Goal: Information Seeking & Learning: Learn about a topic

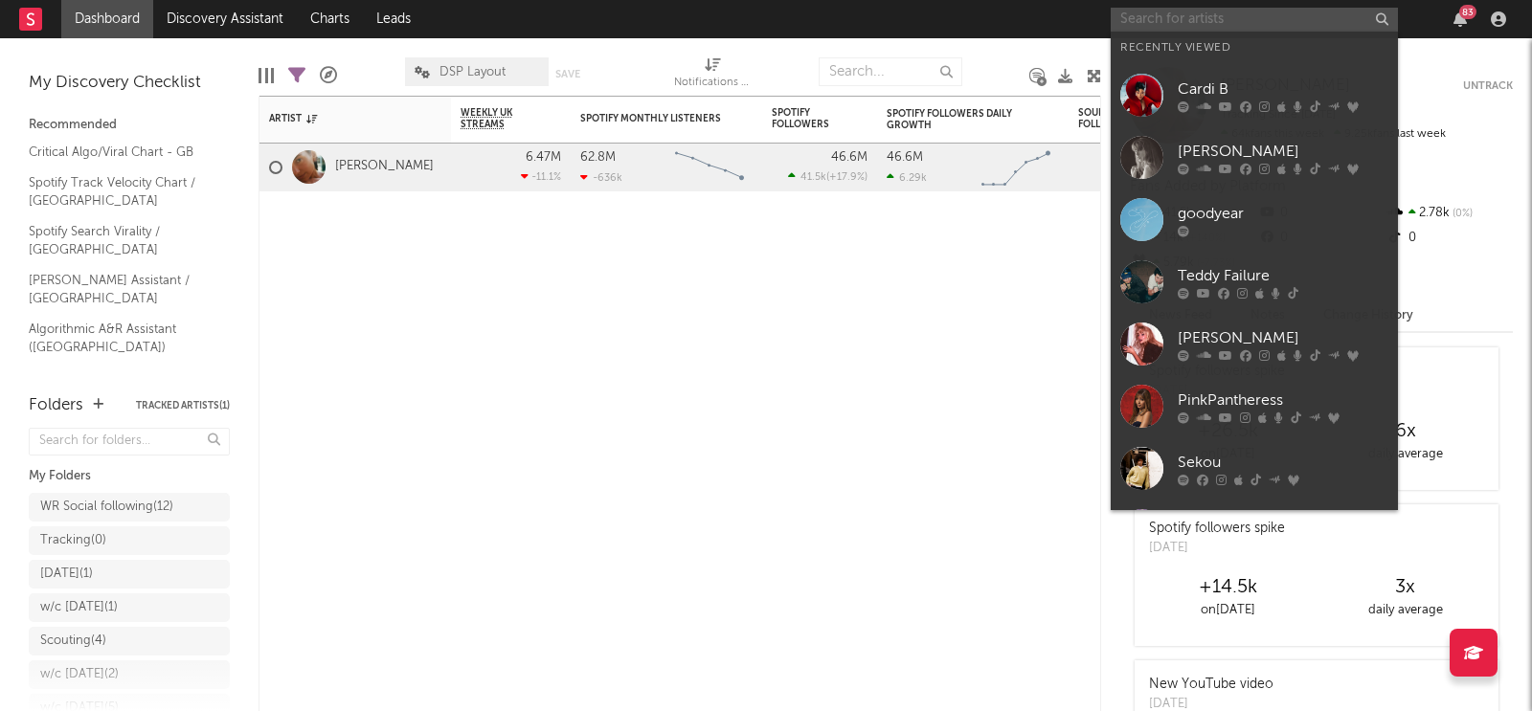
click at [1241, 21] on input "text" at bounding box center [1253, 20] width 287 height 24
paste input "[URL][DOMAIN_NAME]"
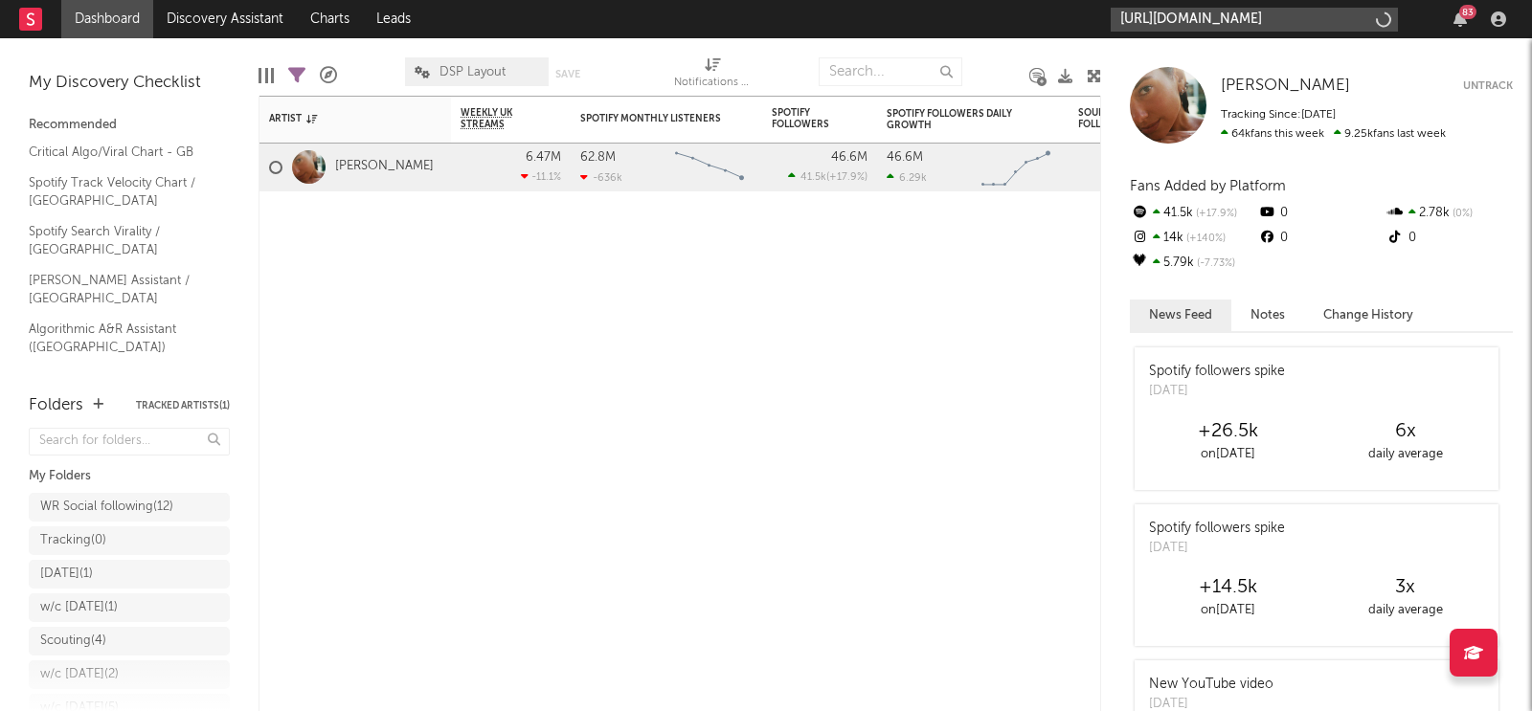
click at [1233, 21] on input "[URL][DOMAIN_NAME]" at bounding box center [1253, 20] width 287 height 24
click at [1195, 13] on input "[URL][DOMAIN_NAME]" at bounding box center [1253, 20] width 287 height 24
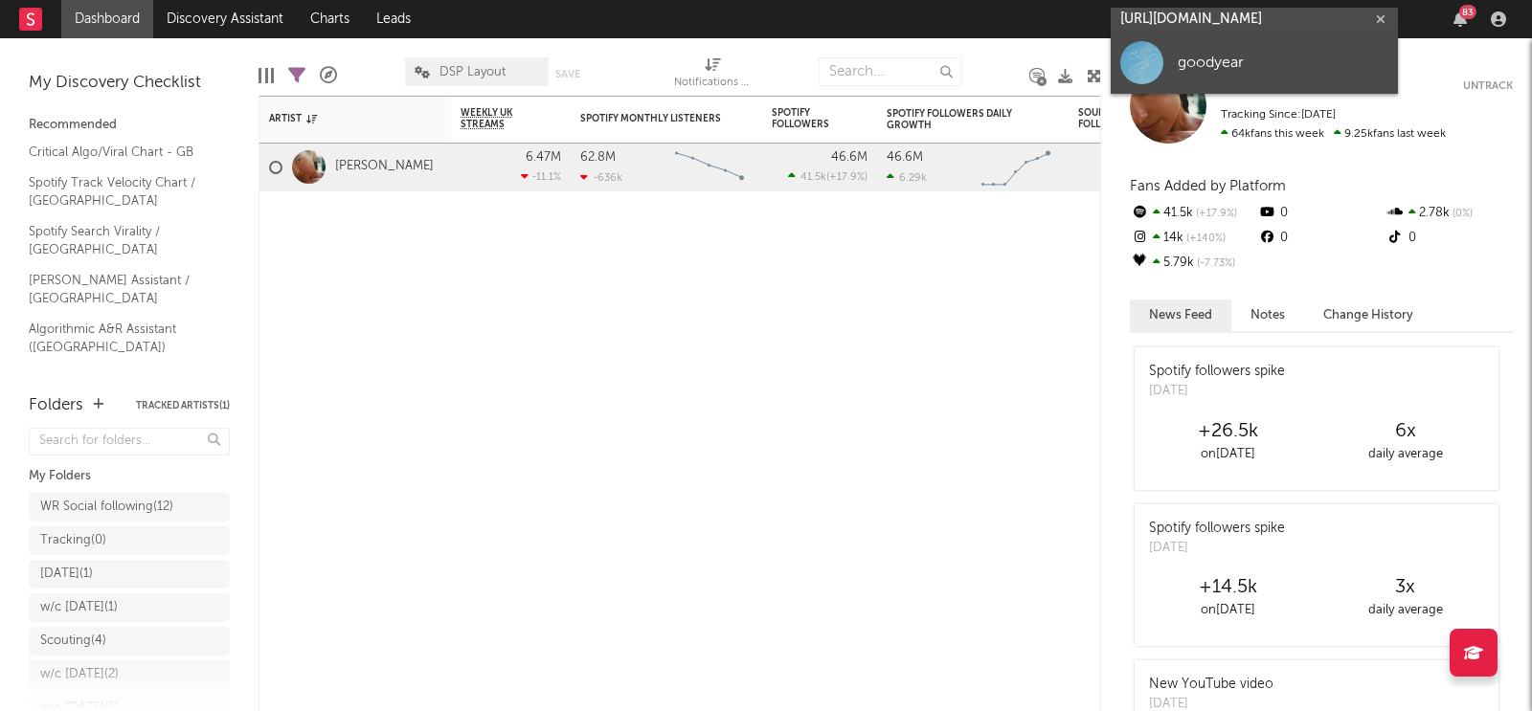
type input "[URL][DOMAIN_NAME]"
click at [1191, 45] on link "goodyear" at bounding box center [1253, 63] width 287 height 62
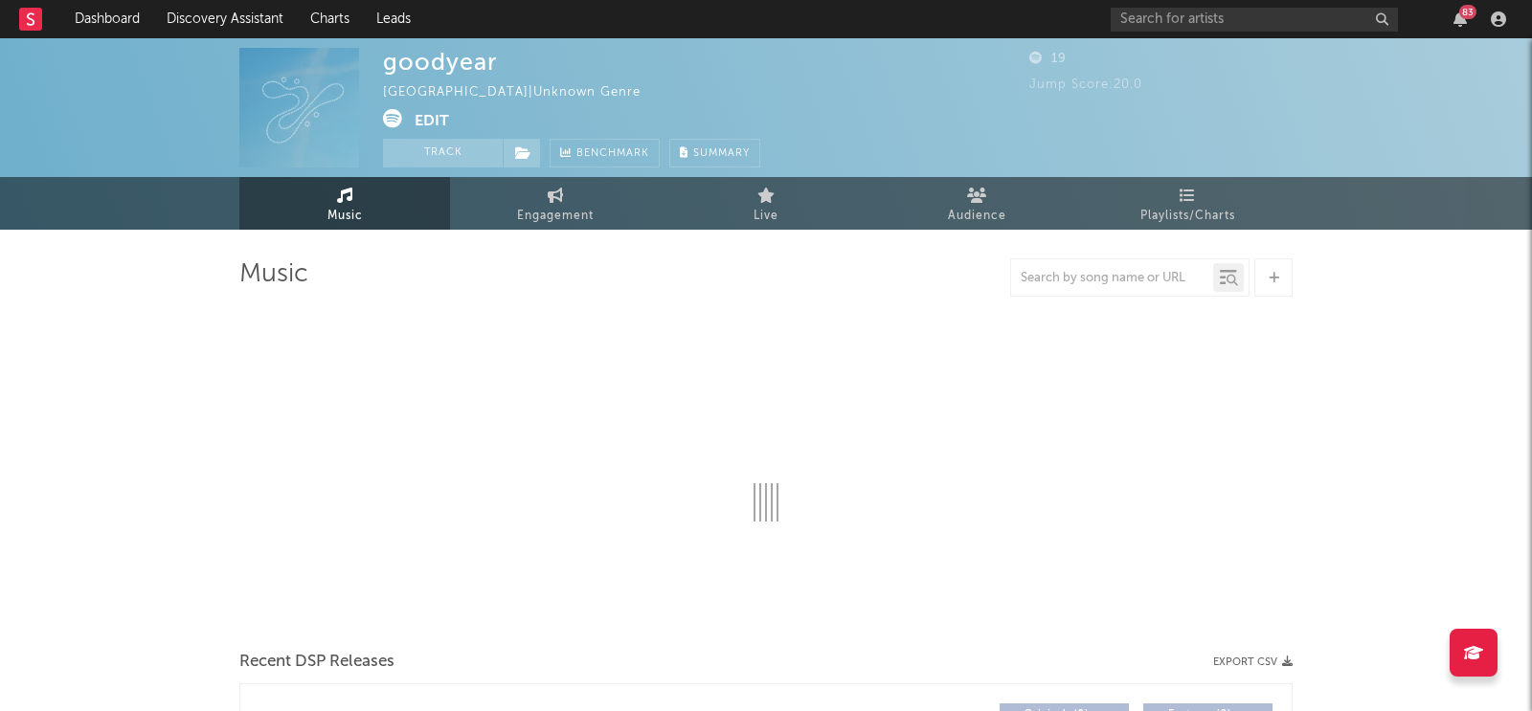
select select "1w"
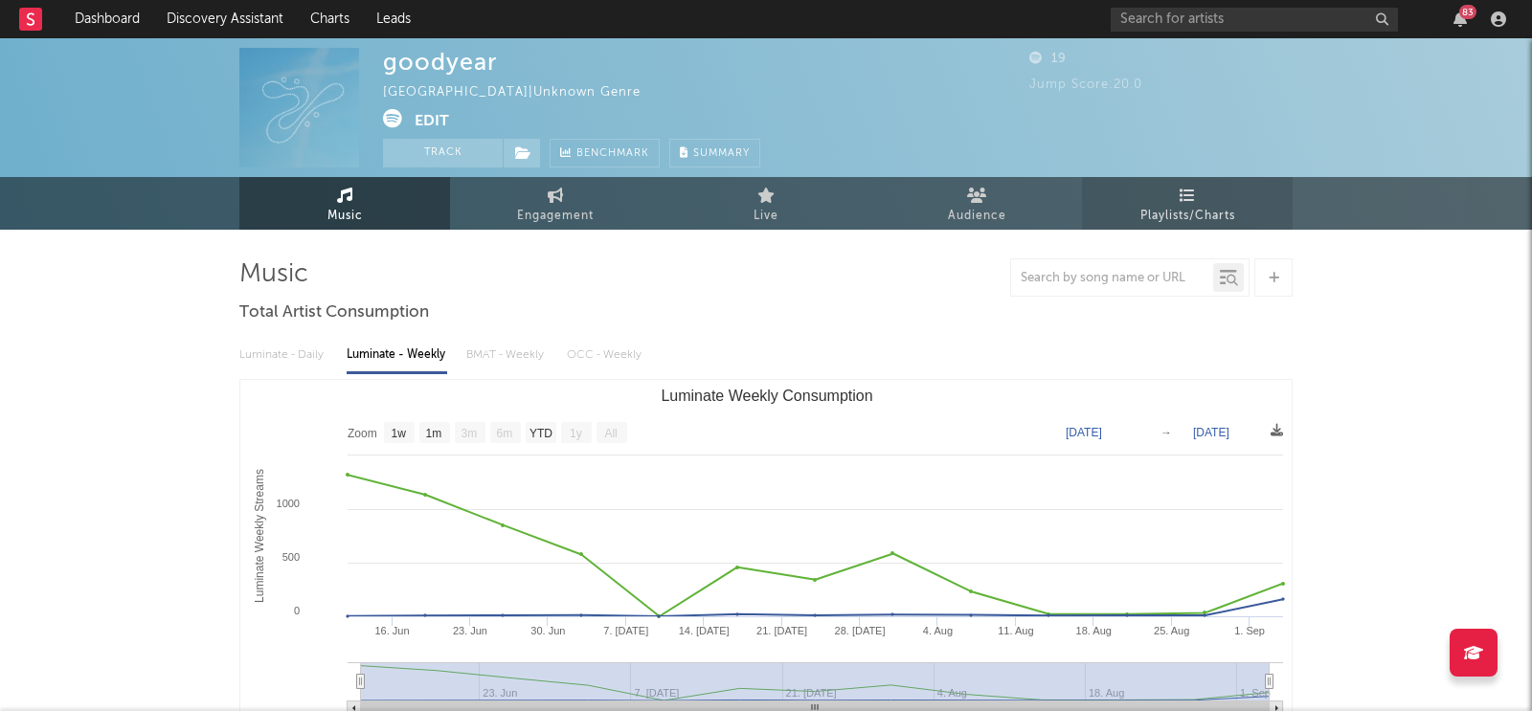
scroll to position [10, 0]
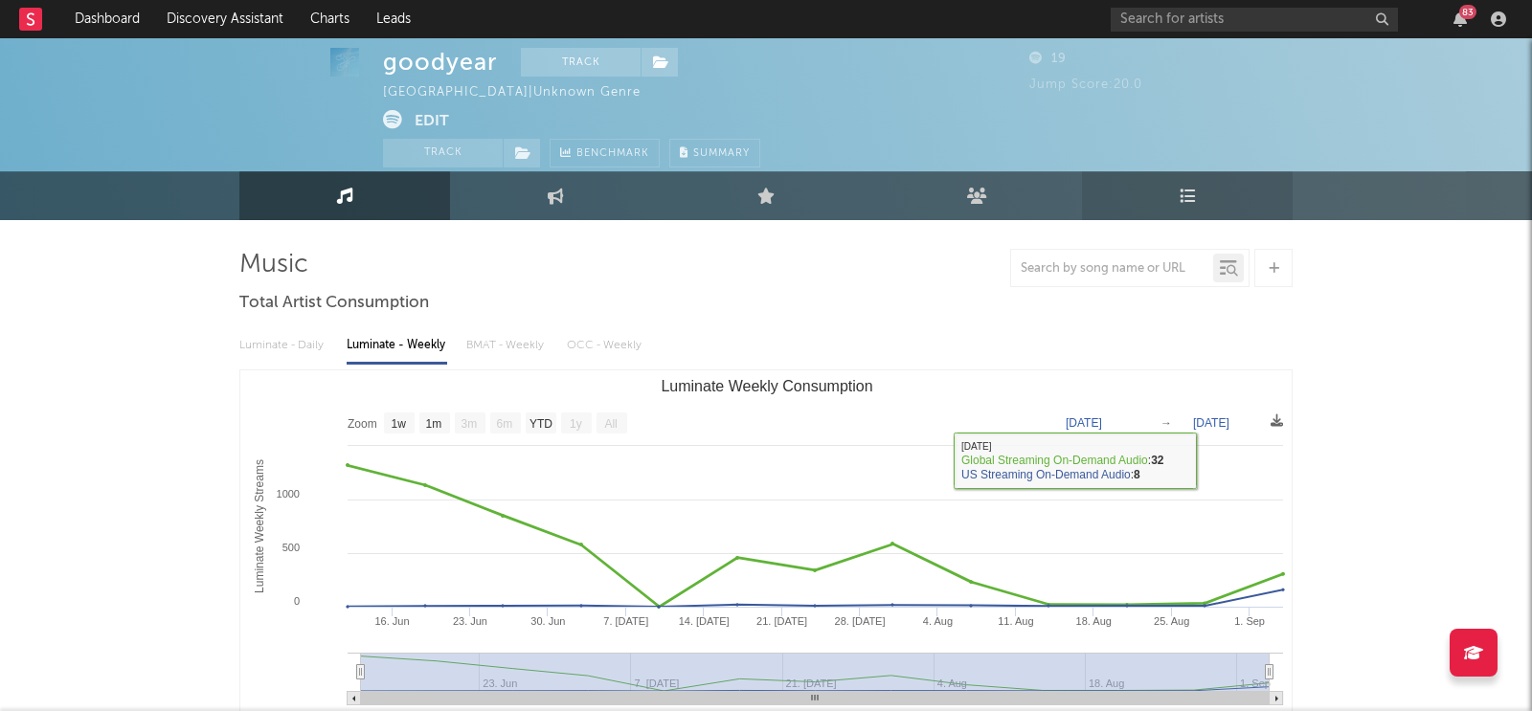
click at [1166, 200] on link "Playlists/Charts" at bounding box center [1187, 195] width 211 height 49
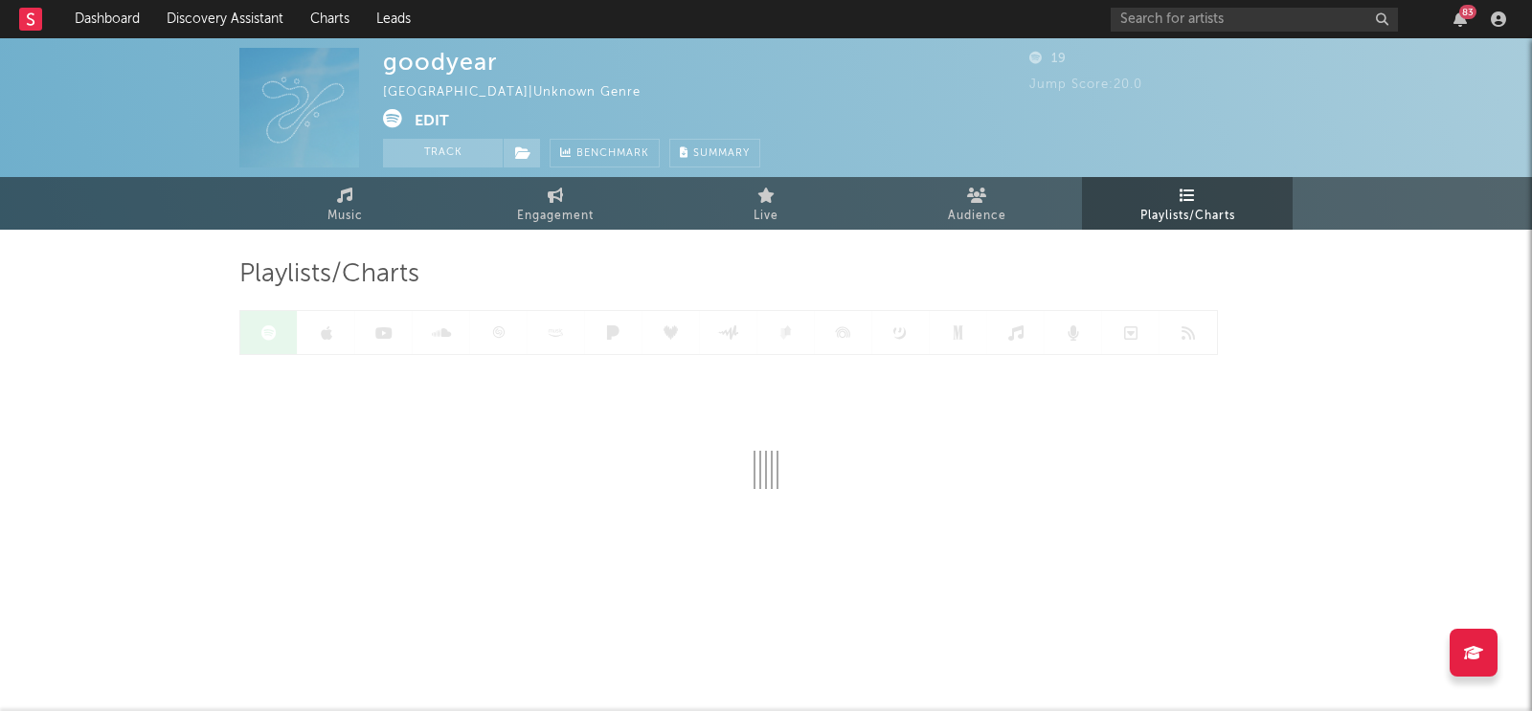
click at [1166, 200] on link "Playlists/Charts" at bounding box center [1187, 203] width 211 height 53
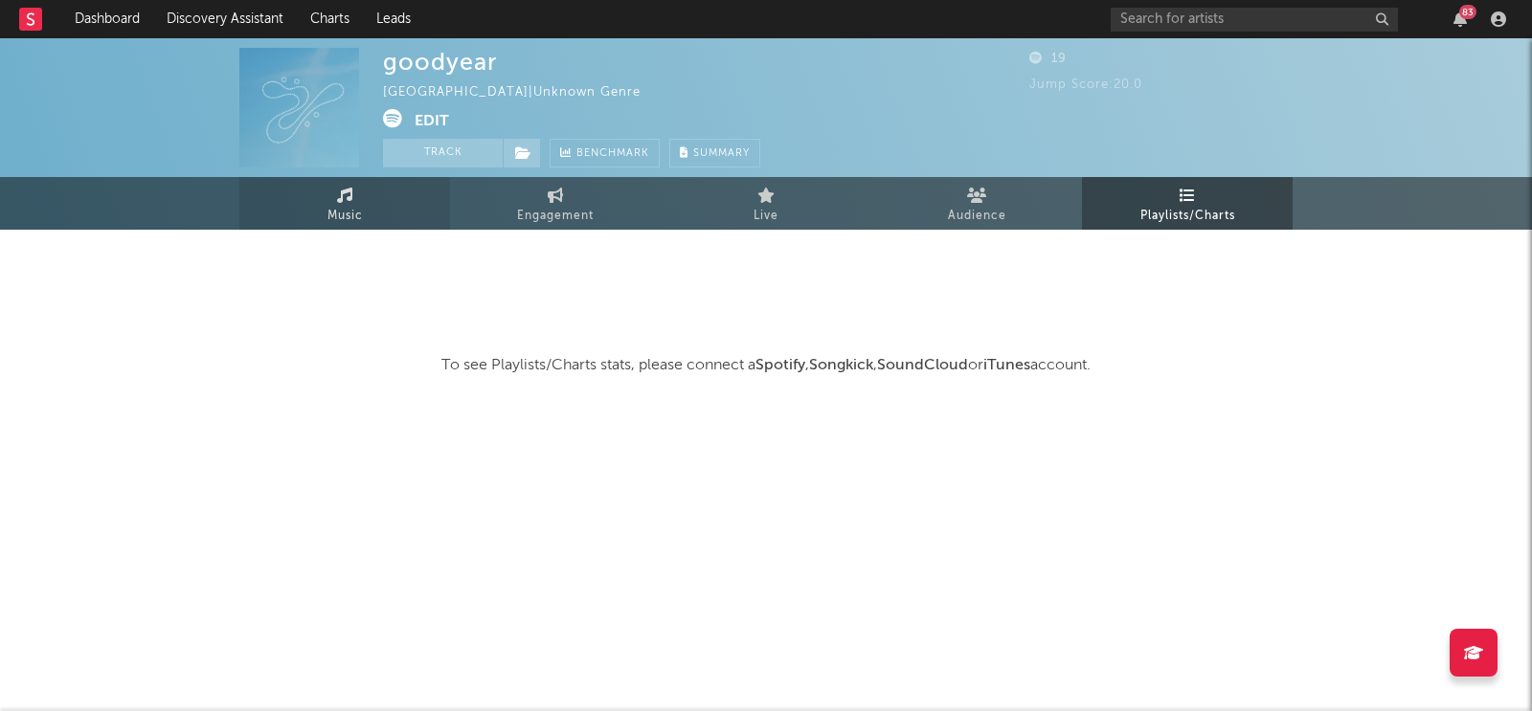
click at [337, 199] on icon at bounding box center [345, 195] width 16 height 15
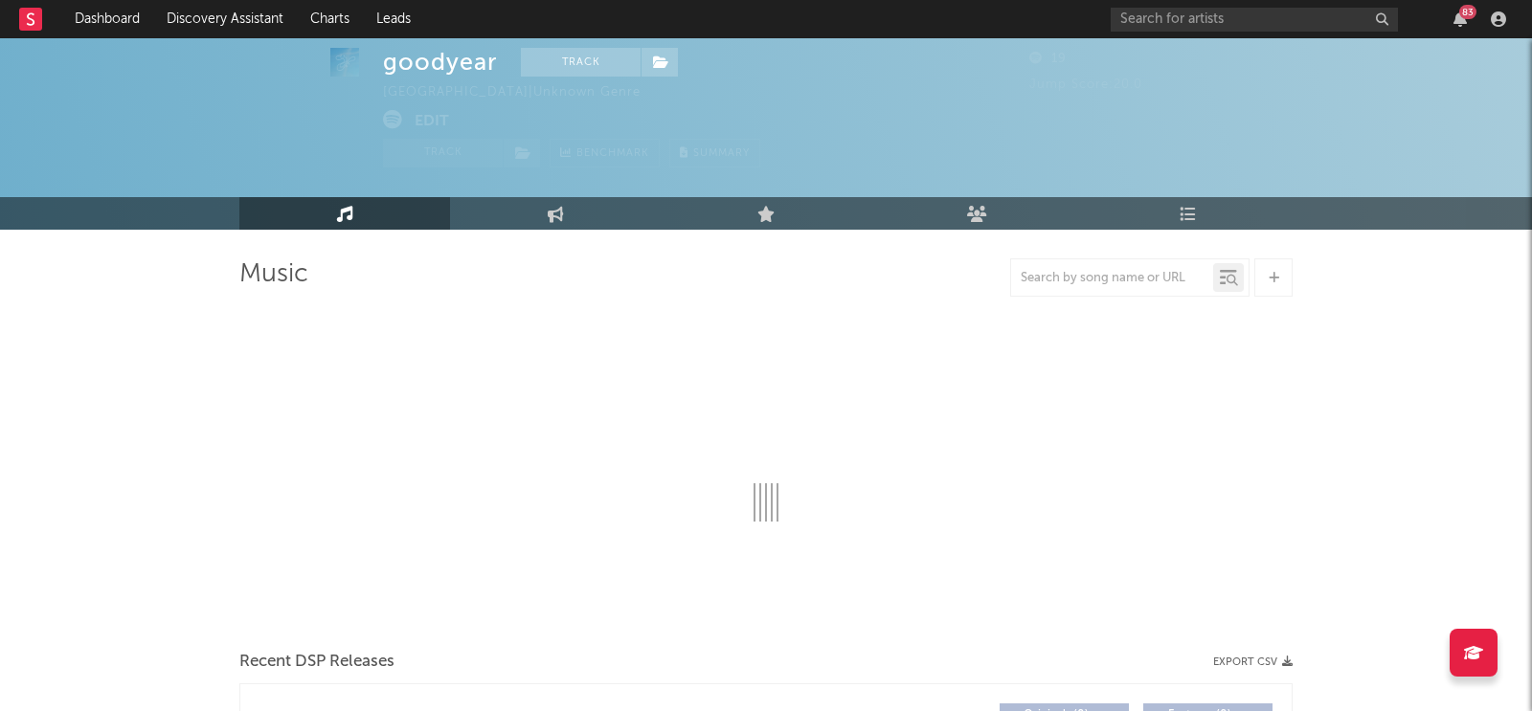
scroll to position [240, 0]
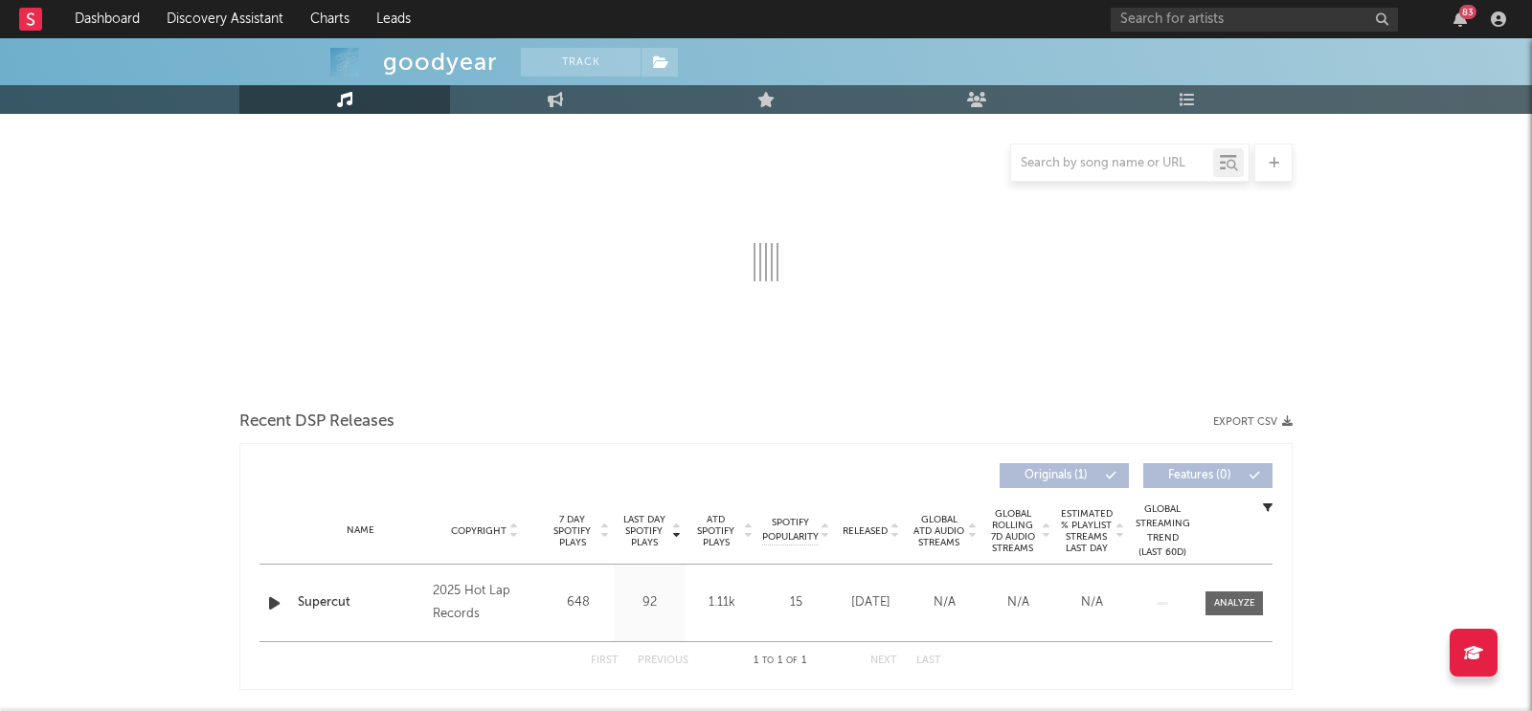
select select "1w"
